Goal: Information Seeking & Learning: Learn about a topic

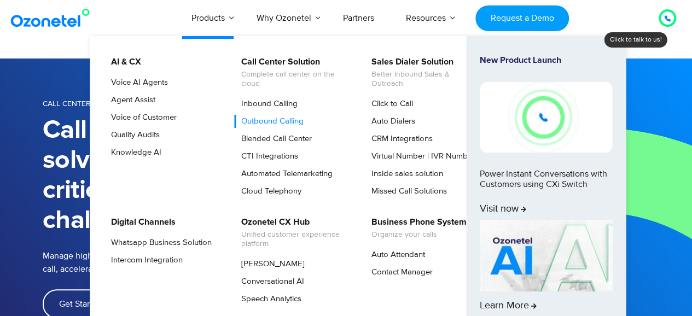
click at [263, 120] on link "Outbound Calling" at bounding box center [269, 121] width 71 height 13
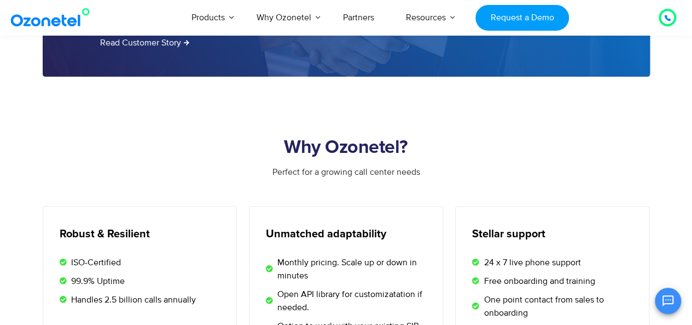
scroll to position [1642, 0]
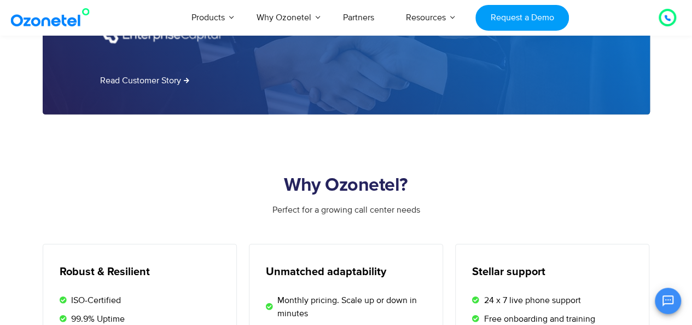
click at [570, 189] on h2 "Why Ozonetel?" at bounding box center [347, 186] width 608 height 22
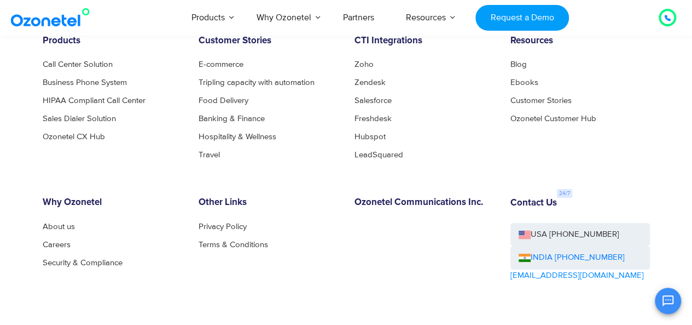
scroll to position [4064, 0]
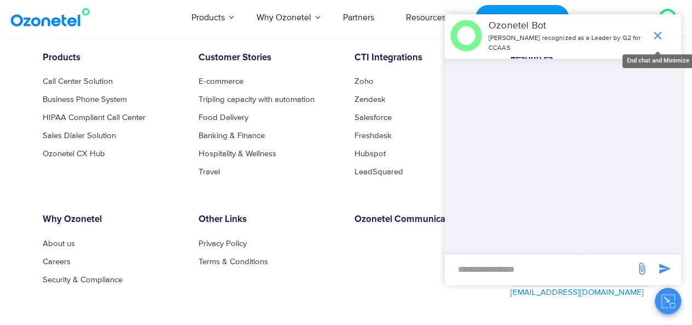
click at [662, 33] on icon "end chat or minimize" at bounding box center [657, 35] width 13 height 13
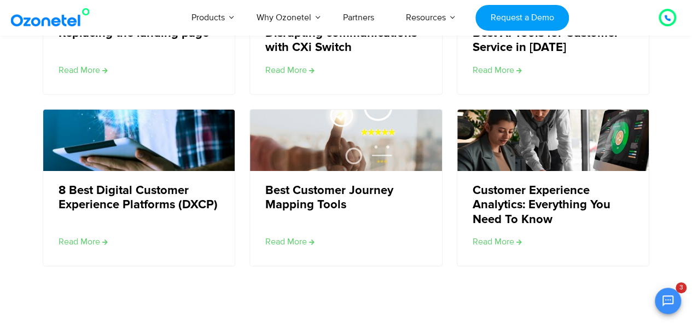
scroll to position [3681, 0]
